Goal: Check status: Check status

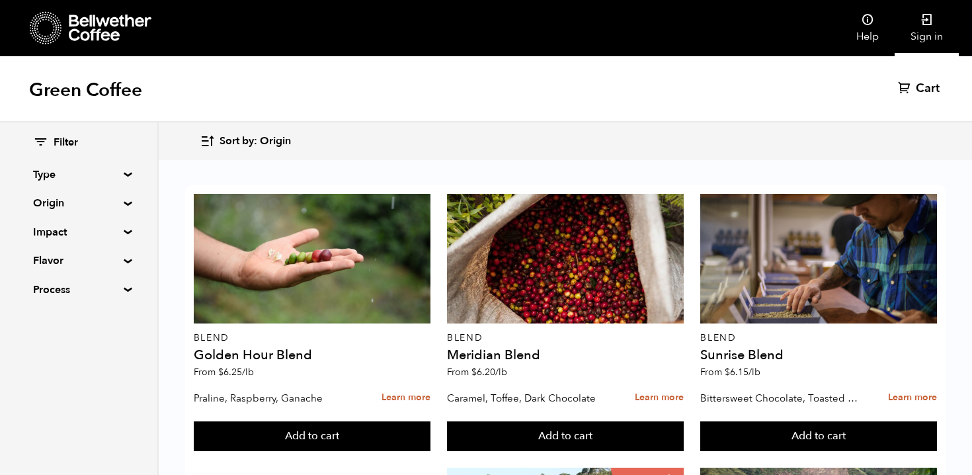
click at [928, 32] on link "Sign in" at bounding box center [926, 28] width 64 height 56
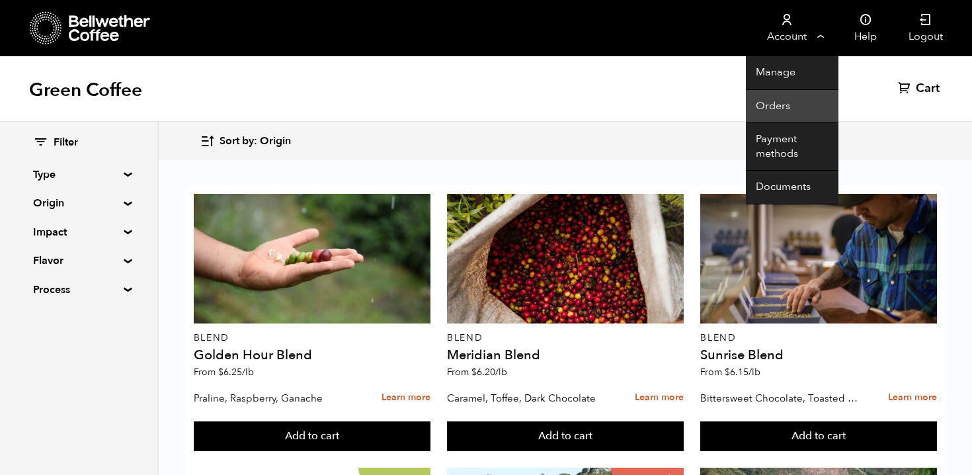
click at [793, 103] on link "Orders" at bounding box center [792, 107] width 93 height 34
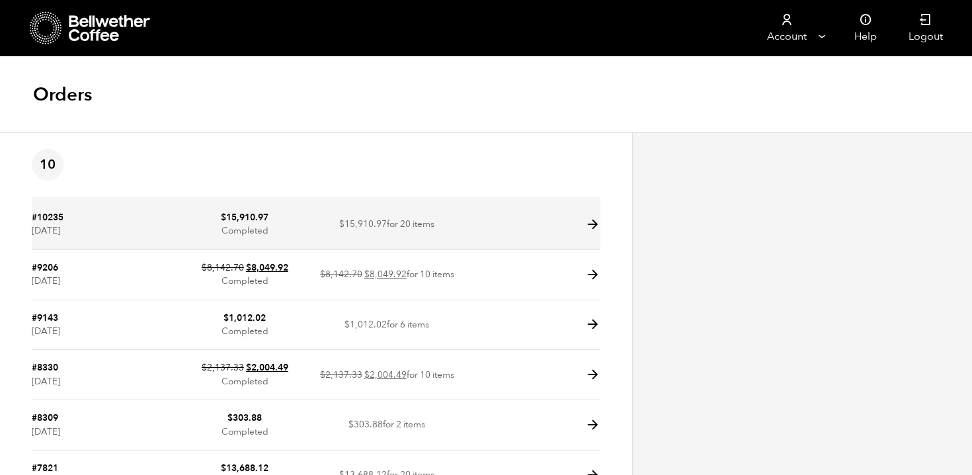
click at [470, 223] on td at bounding box center [529, 225] width 142 height 50
click at [588, 221] on icon at bounding box center [592, 224] width 15 height 15
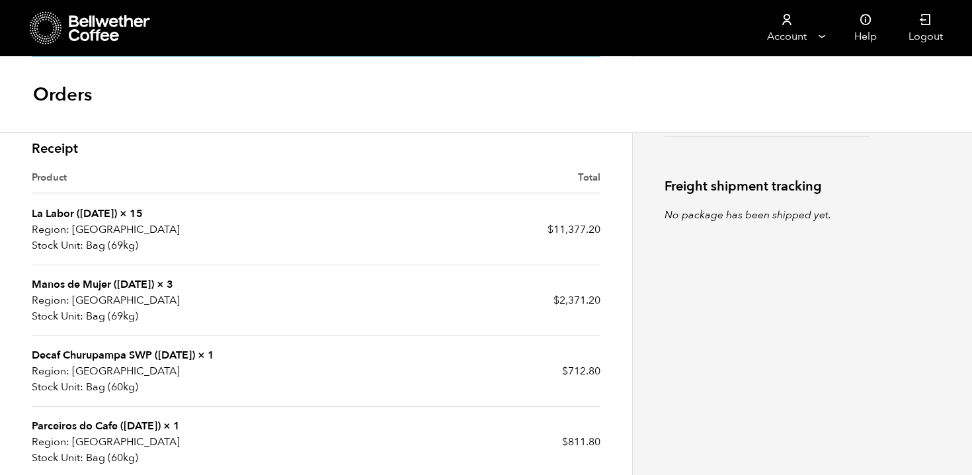
scroll to position [346, 0]
click at [92, 208] on link "La Labor (JUL 24)" at bounding box center [74, 213] width 85 height 15
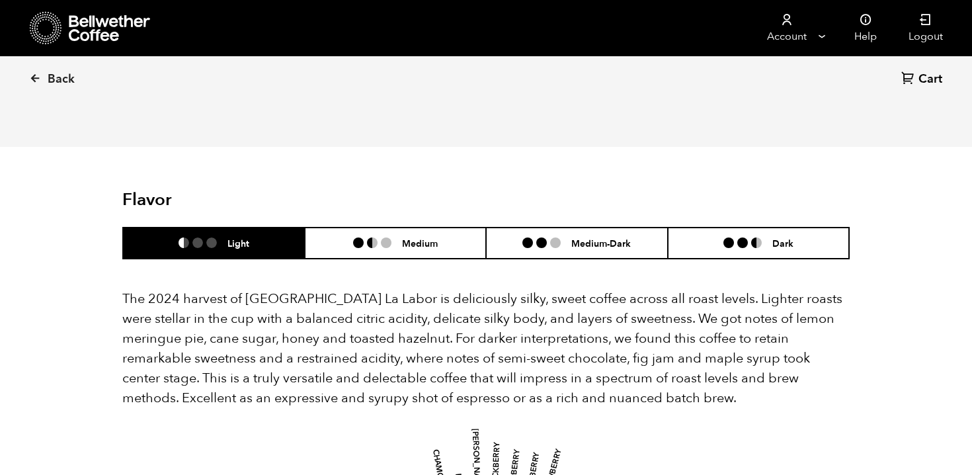
scroll to position [1142, 0]
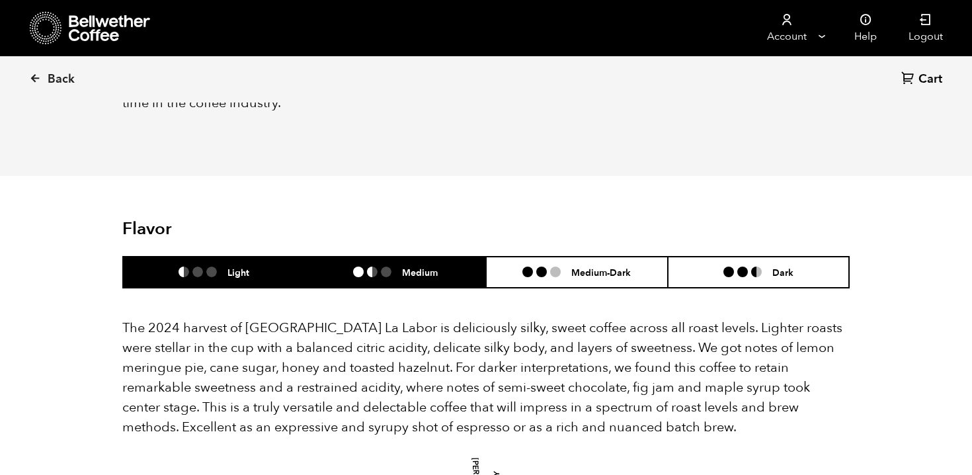
click at [377, 257] on li "Medium" at bounding box center [396, 272] width 182 height 31
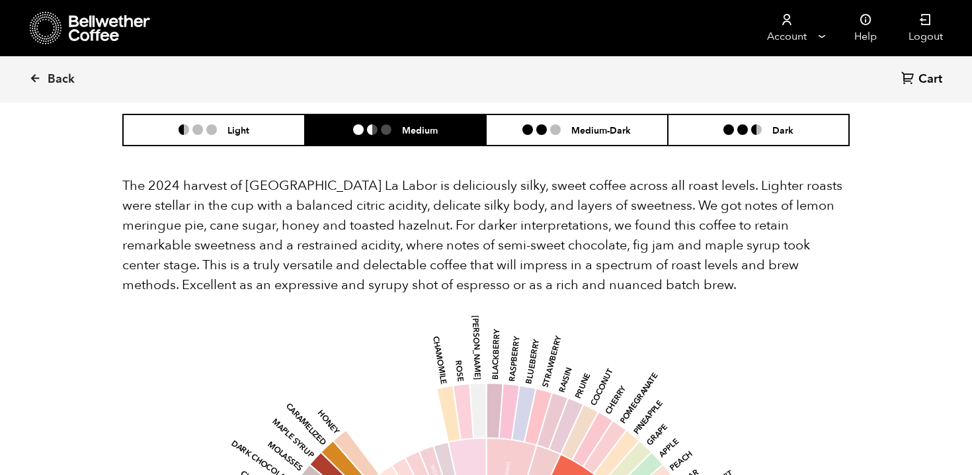
scroll to position [1283, 0]
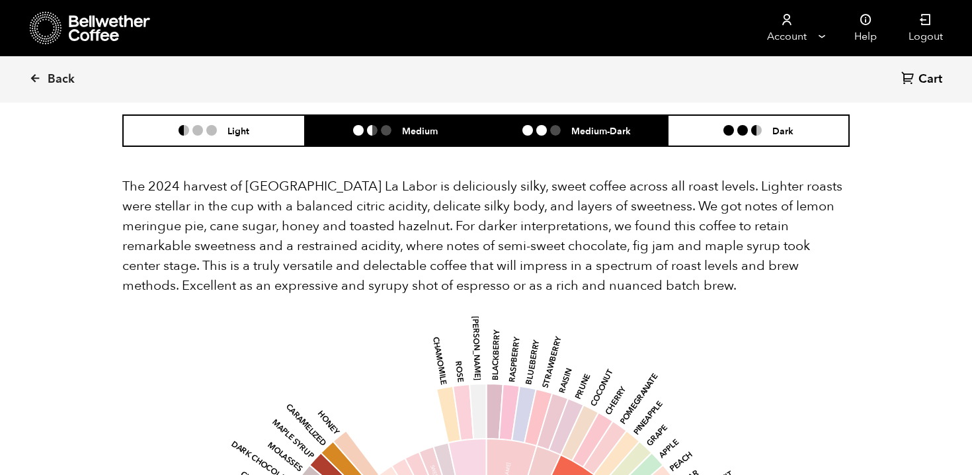
click at [567, 125] on ul at bounding box center [546, 130] width 49 height 11
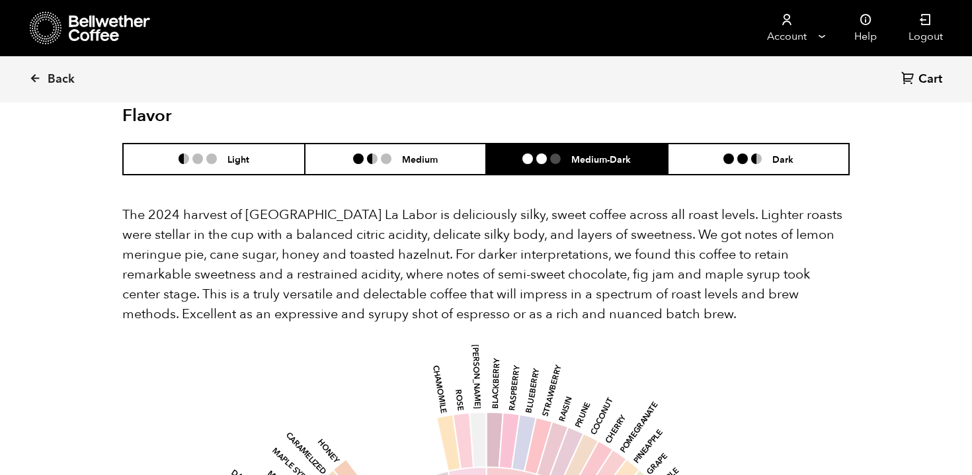
scroll to position [1253, 0]
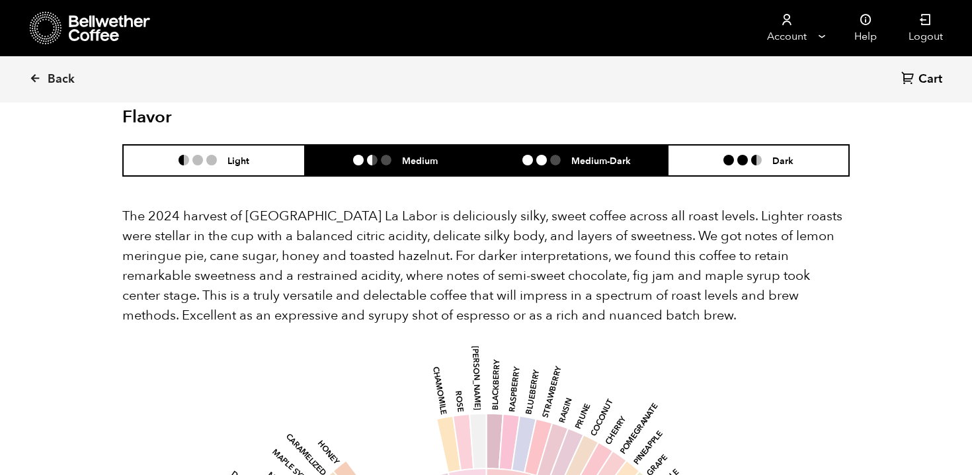
click at [368, 151] on li "Medium" at bounding box center [396, 160] width 182 height 31
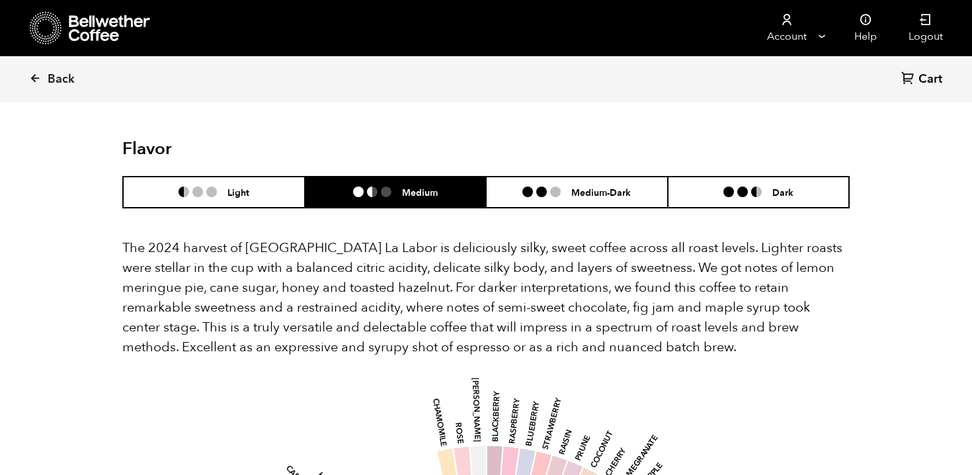
scroll to position [1220, 0]
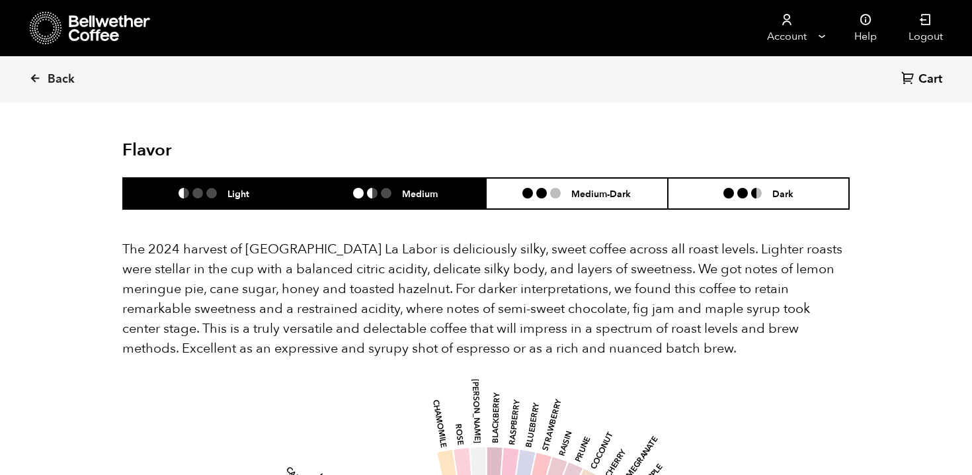
click at [280, 178] on li "Light" at bounding box center [214, 193] width 182 height 31
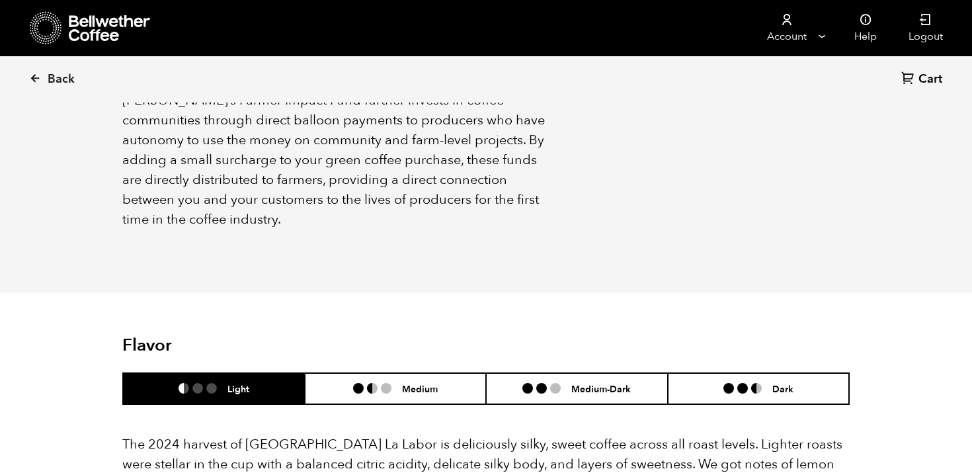
scroll to position [1027, 0]
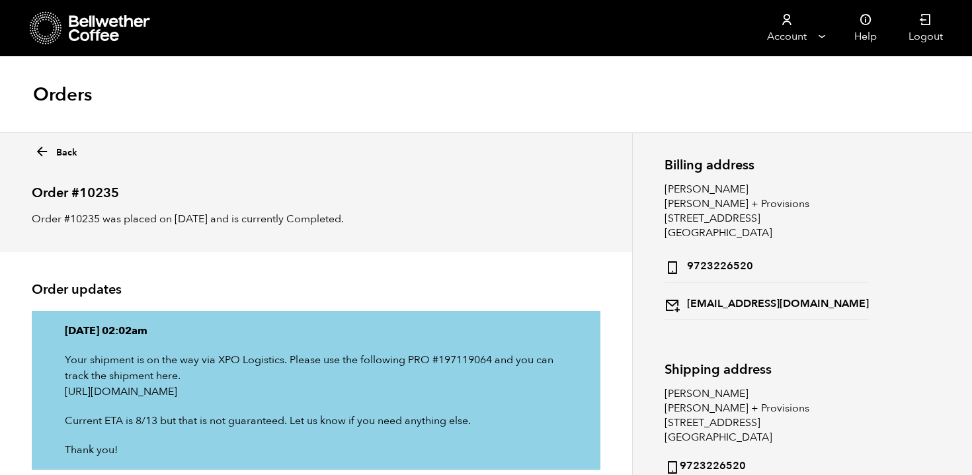
scroll to position [346, 0]
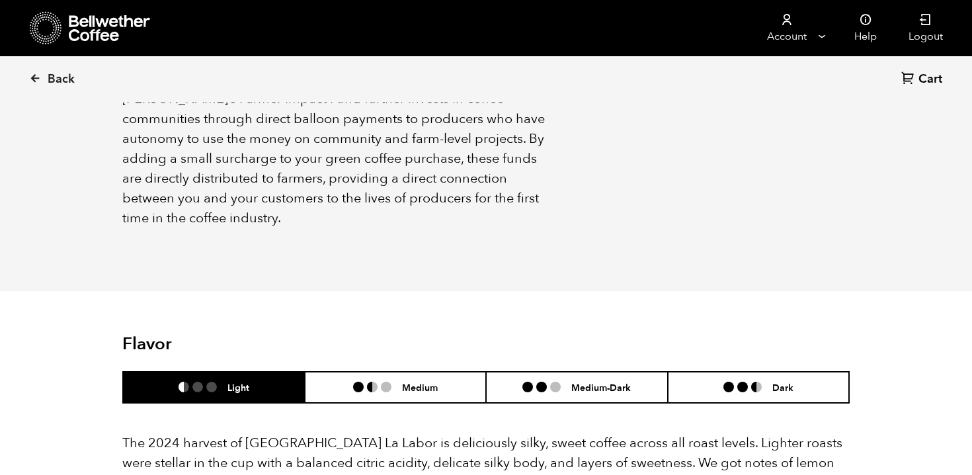
scroll to position [575, 704]
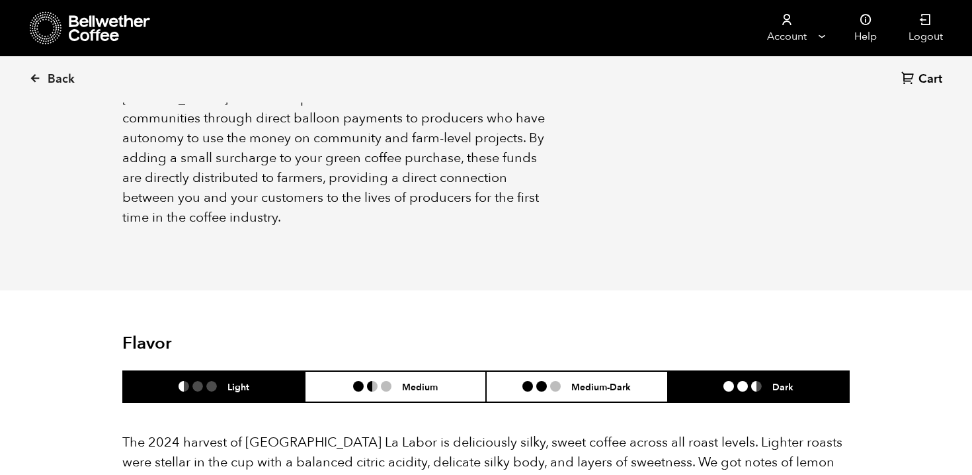
click at [706, 371] on li "Dark" at bounding box center [759, 386] width 182 height 31
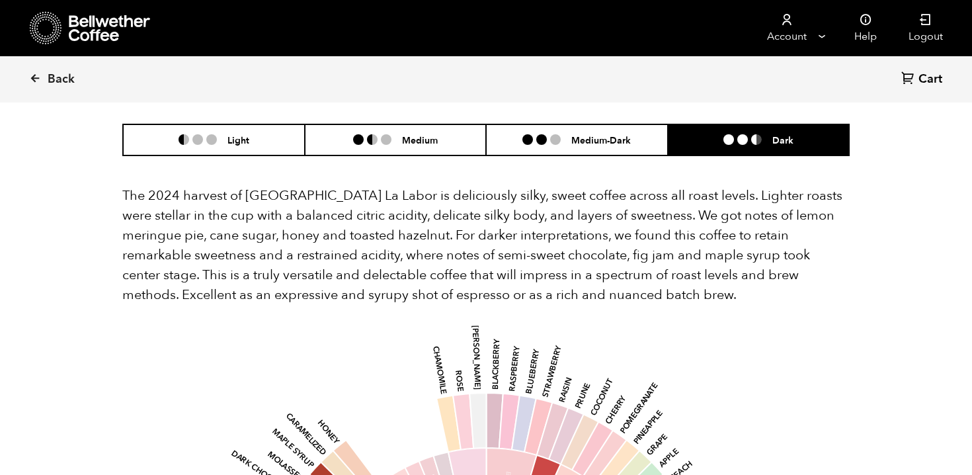
scroll to position [1275, 0]
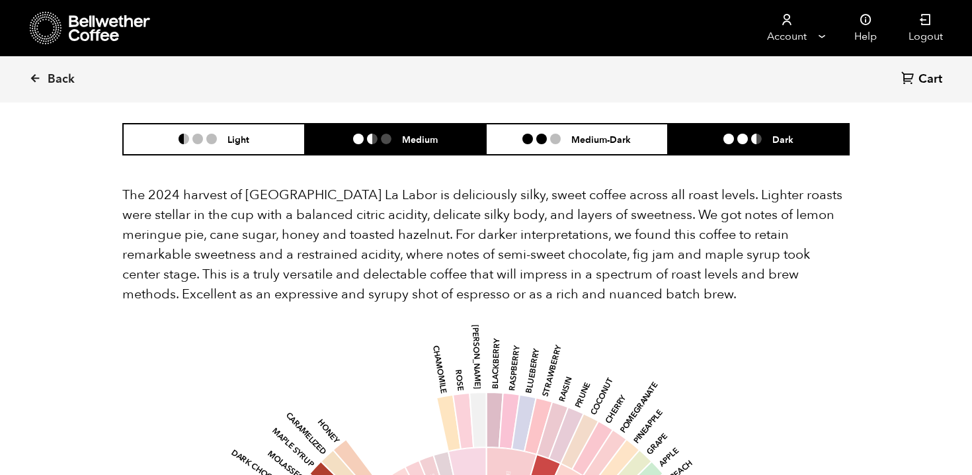
click at [436, 134] on h6 "Medium" at bounding box center [420, 139] width 36 height 11
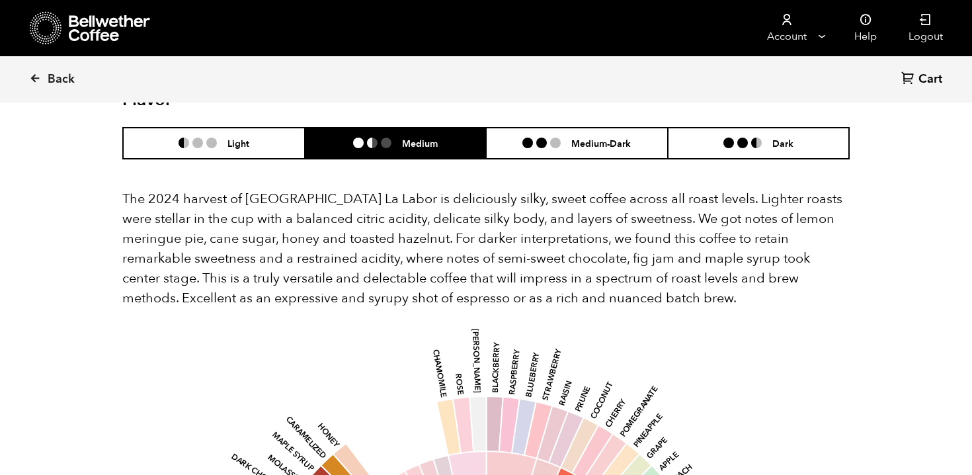
scroll to position [1244, 0]
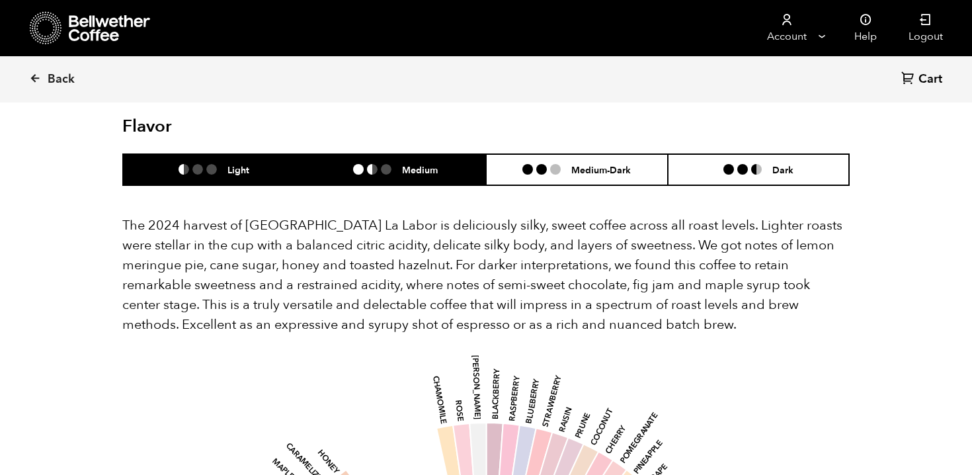
click at [252, 154] on li "Light" at bounding box center [214, 169] width 182 height 31
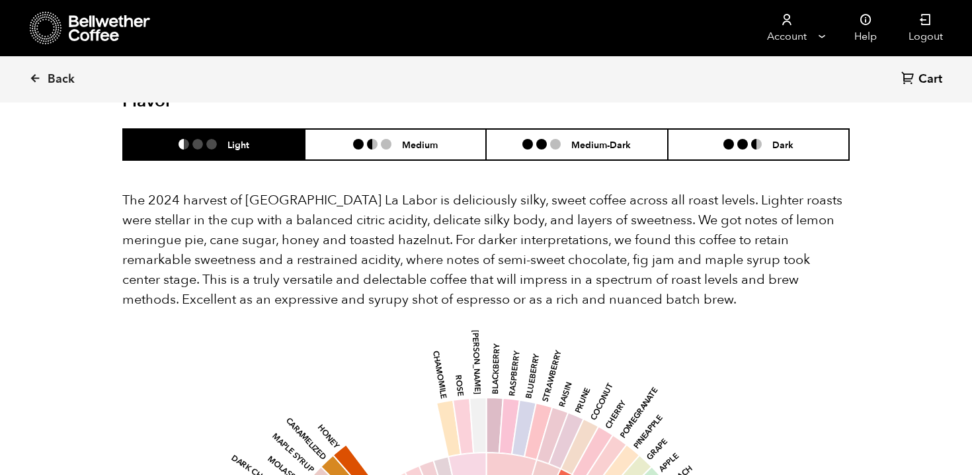
scroll to position [1272, 0]
